Goal: Navigation & Orientation: Understand site structure

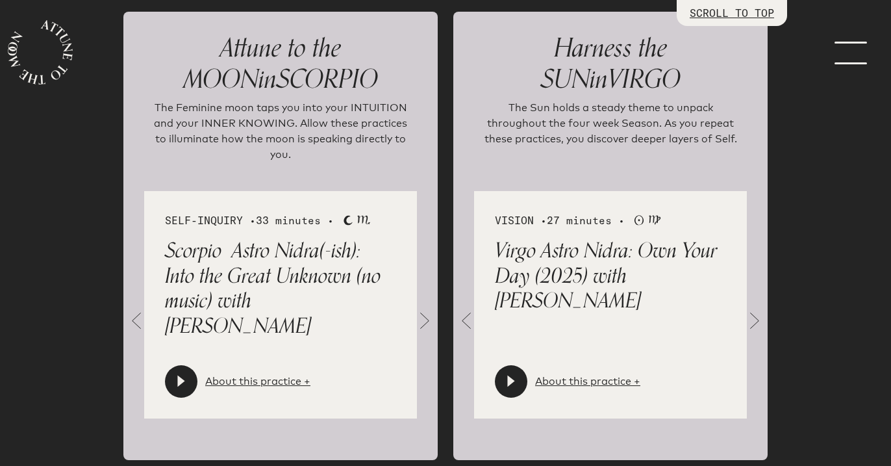
scroll to position [1480, 0]
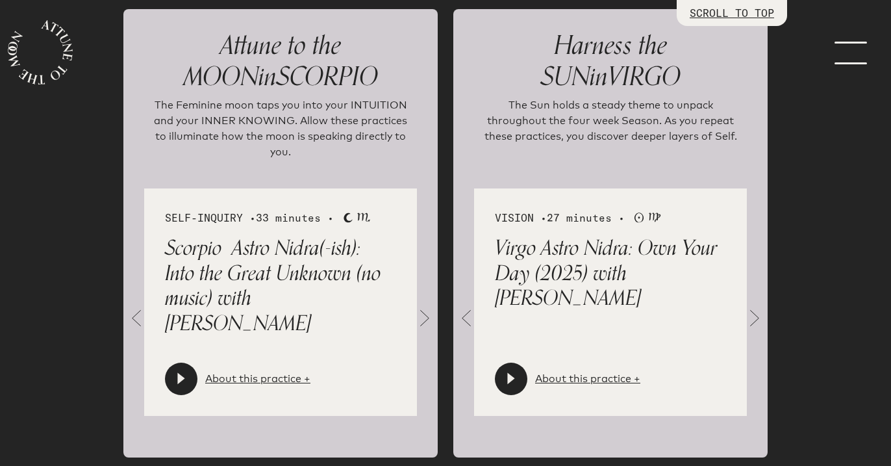
click at [757, 305] on span at bounding box center [755, 318] width 26 height 26
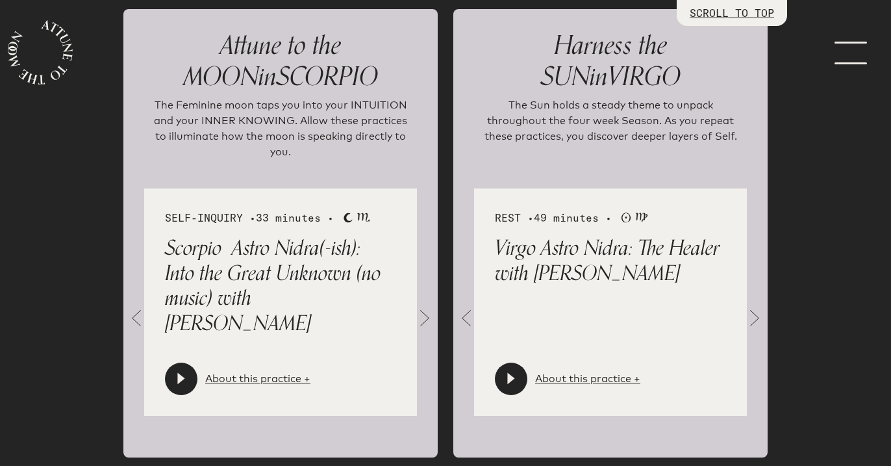
click at [757, 305] on span at bounding box center [755, 318] width 26 height 26
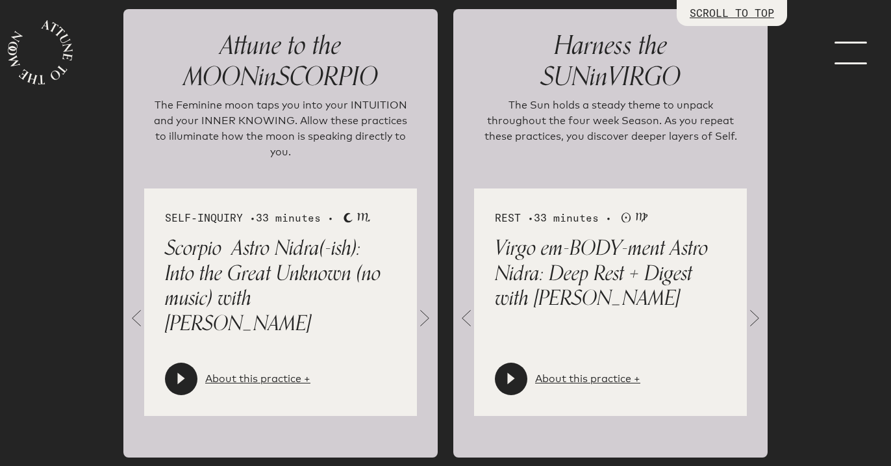
click at [757, 305] on span at bounding box center [755, 318] width 26 height 26
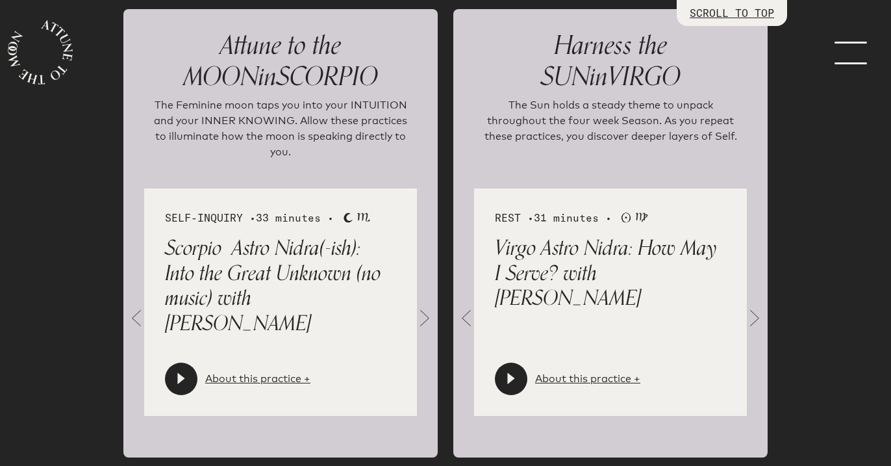
click at [757, 305] on span at bounding box center [755, 318] width 26 height 26
click at [419, 305] on span at bounding box center [425, 318] width 26 height 26
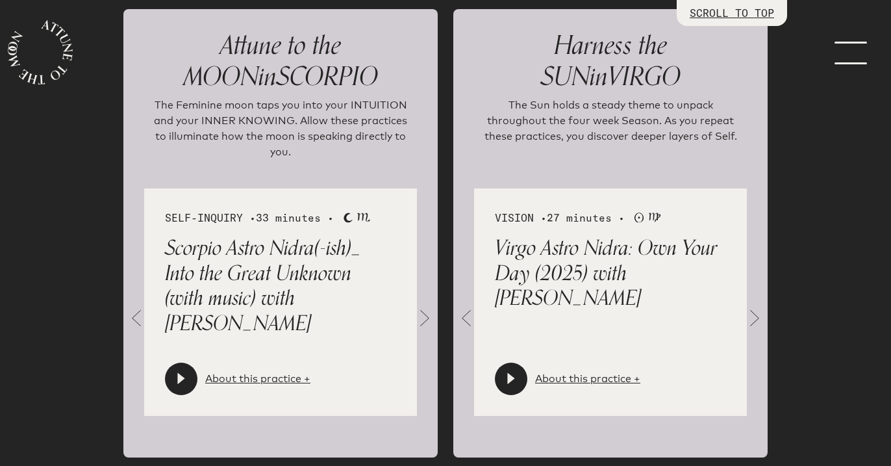
click at [419, 305] on span at bounding box center [425, 318] width 26 height 26
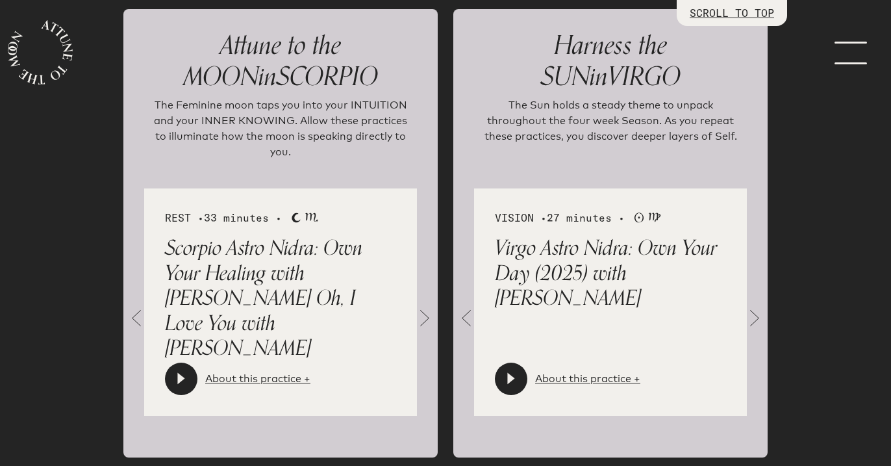
click at [419, 305] on span at bounding box center [425, 318] width 26 height 26
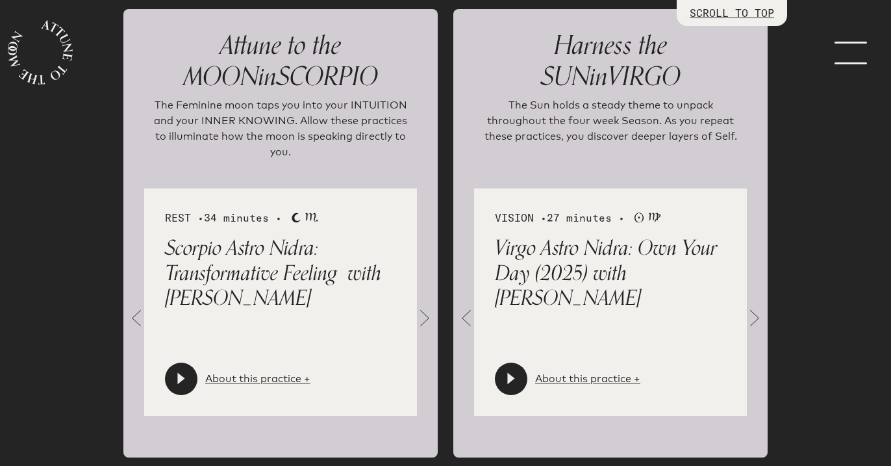
click at [419, 305] on span at bounding box center [425, 318] width 26 height 26
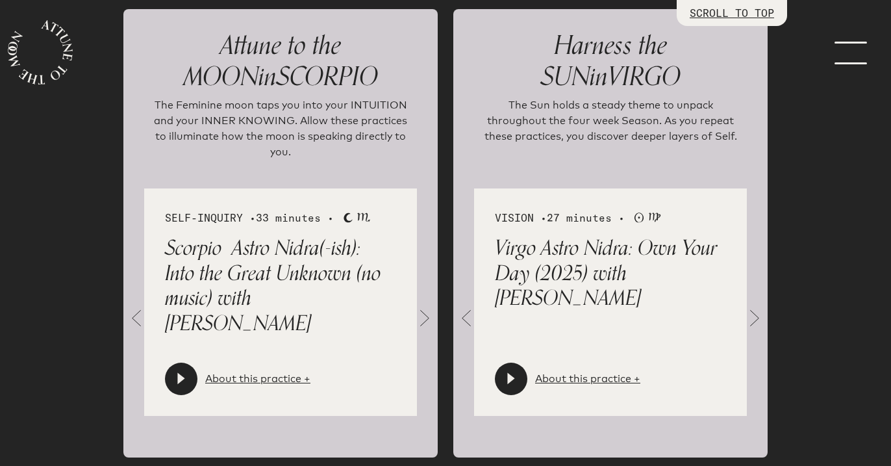
click at [419, 305] on span at bounding box center [425, 318] width 26 height 26
click at [181, 373] on icon at bounding box center [180, 379] width 7 height 12
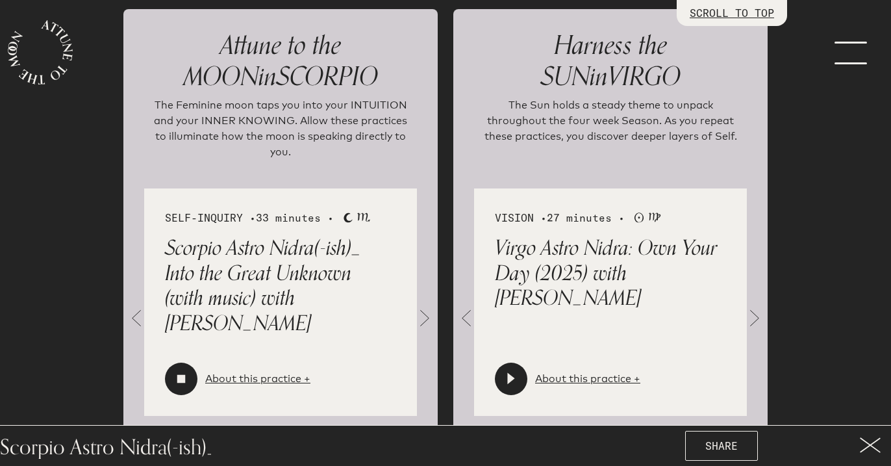
click at [181, 375] on icon at bounding box center [181, 379] width 8 height 8
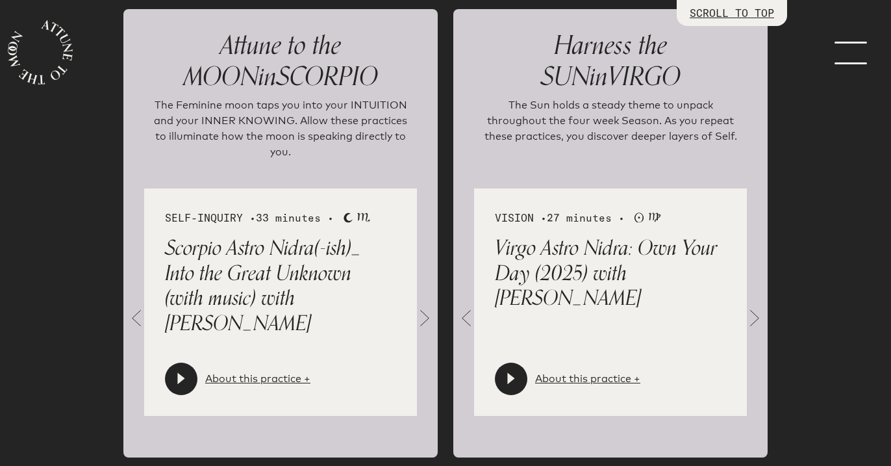
click at [175, 372] on icon at bounding box center [181, 378] width 13 height 13
